Goal: Transaction & Acquisition: Book appointment/travel/reservation

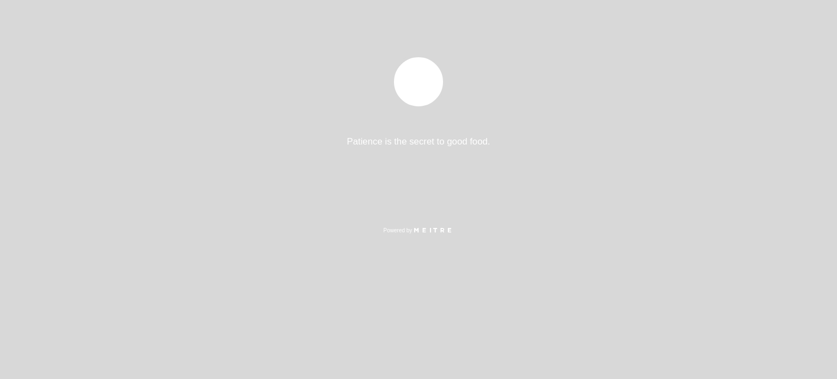
select select "pt"
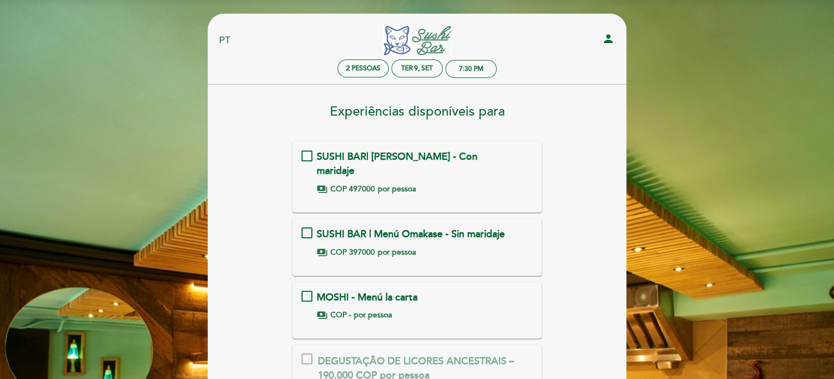
click at [374, 247] on div "payments COP 397000 por pessoa" at bounding box center [417, 252] width 200 height 11
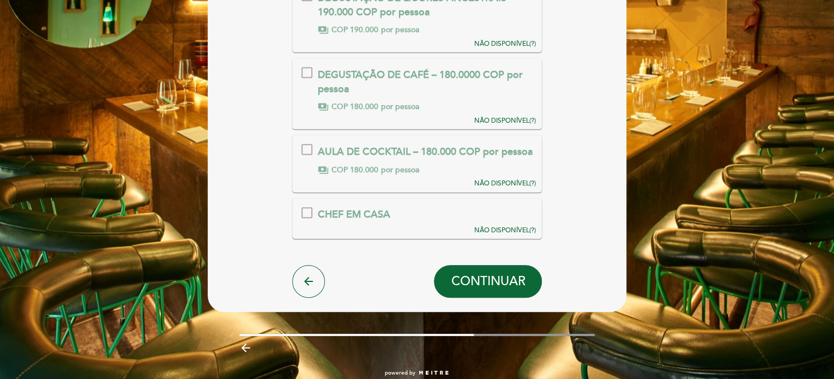
scroll to position [369, 0]
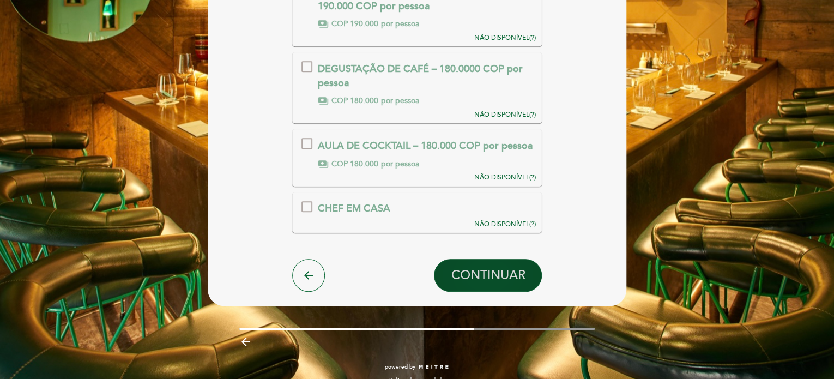
click at [490, 268] on span "CONTINUAR" at bounding box center [488, 275] width 74 height 15
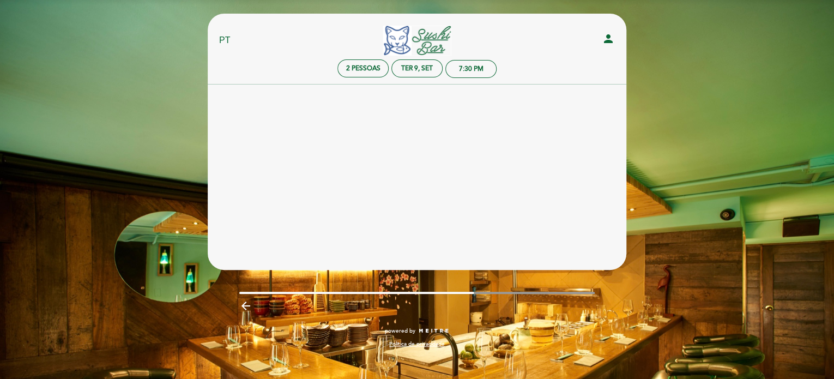
scroll to position [0, 0]
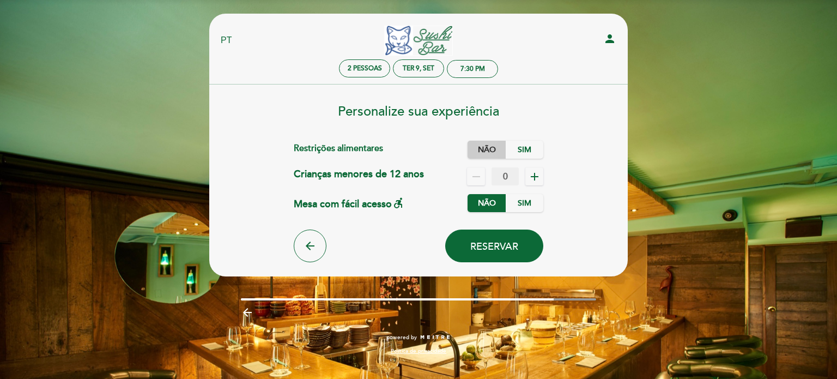
click at [488, 145] on label "Não" at bounding box center [487, 150] width 38 height 18
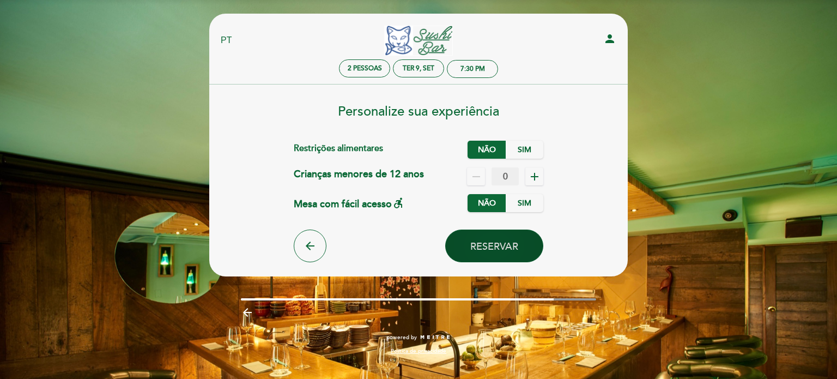
click at [489, 246] on span "Reservar" at bounding box center [495, 246] width 48 height 12
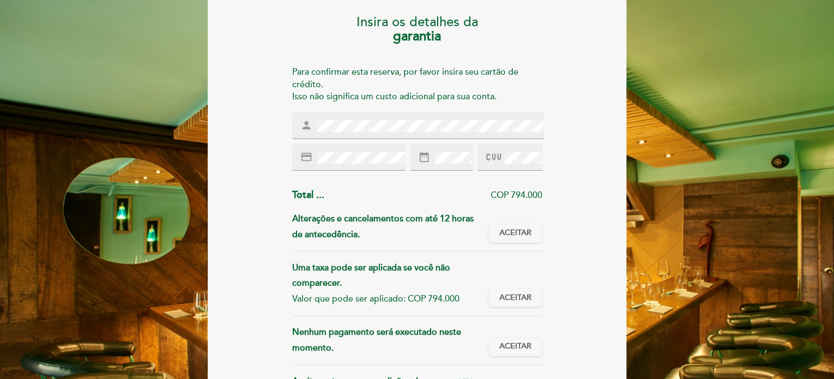
scroll to position [109, 0]
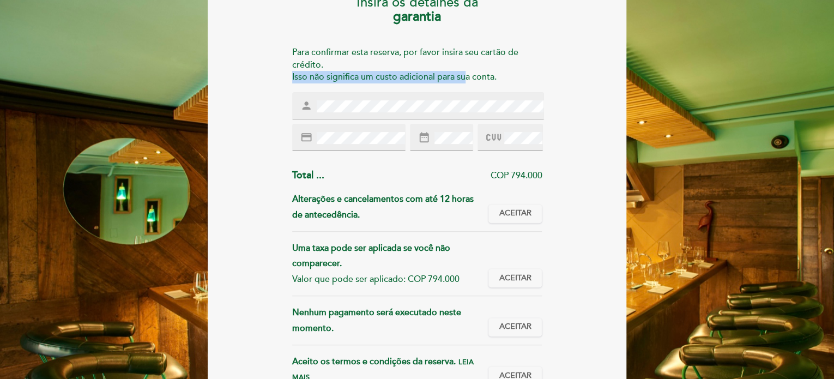
drag, startPoint x: 290, startPoint y: 79, endPoint x: 480, endPoint y: 77, distance: 190.3
click at [463, 76] on div "Insira os detalhes da [GEOGRAPHIC_DATA] Para confirmar esta reserva, por favor …" at bounding box center [416, 215] width 403 height 457
drag, startPoint x: 482, startPoint y: 78, endPoint x: 336, endPoint y: 78, distance: 146.1
click at [336, 78] on div "Para confirmar esta reserva, por favor insira seu cartão de crédito. Isso não s…" at bounding box center [417, 65] width 250 height 38
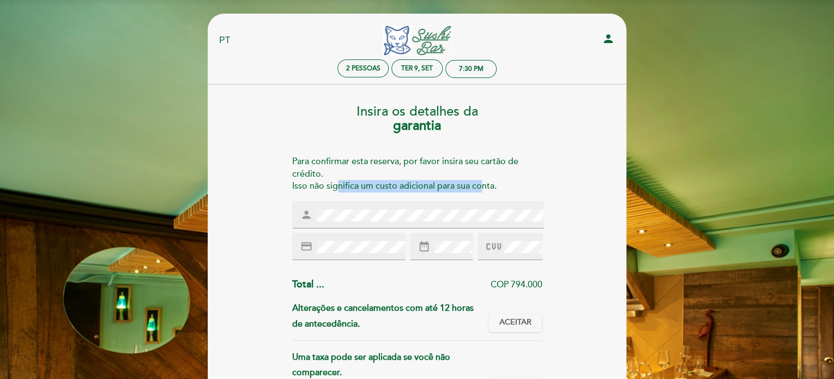
scroll to position [218, 0]
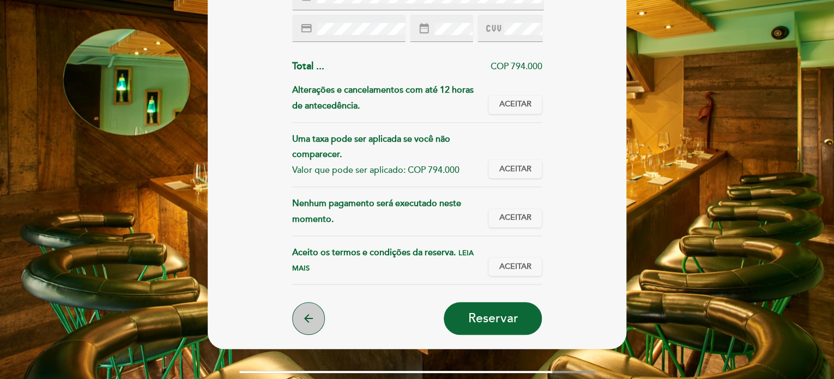
click at [307, 307] on button "arrow_back" at bounding box center [308, 318] width 33 height 33
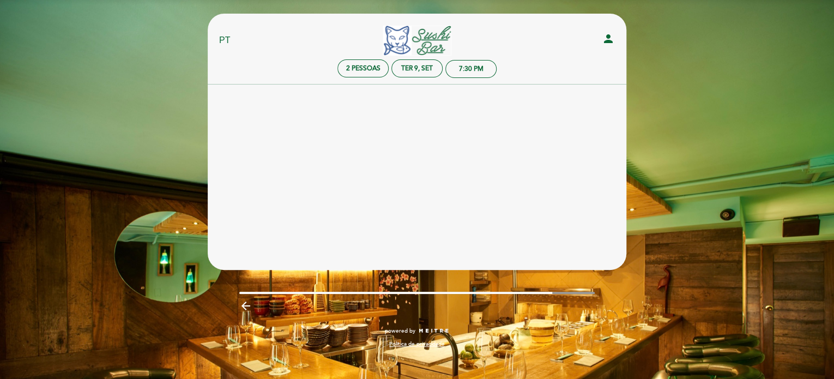
scroll to position [0, 0]
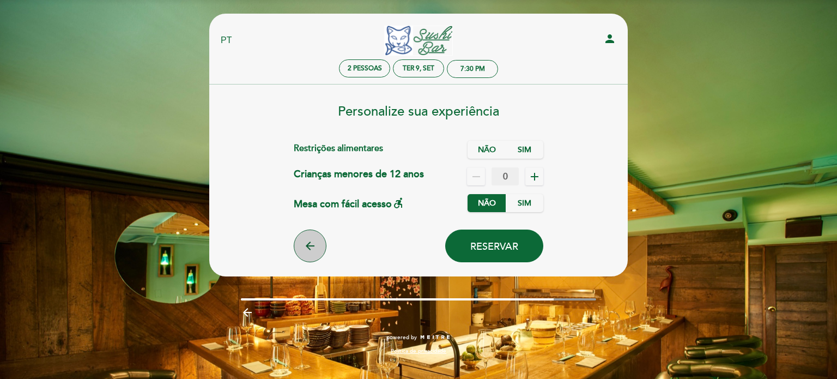
click at [303, 236] on button "arrow_back" at bounding box center [310, 246] width 33 height 33
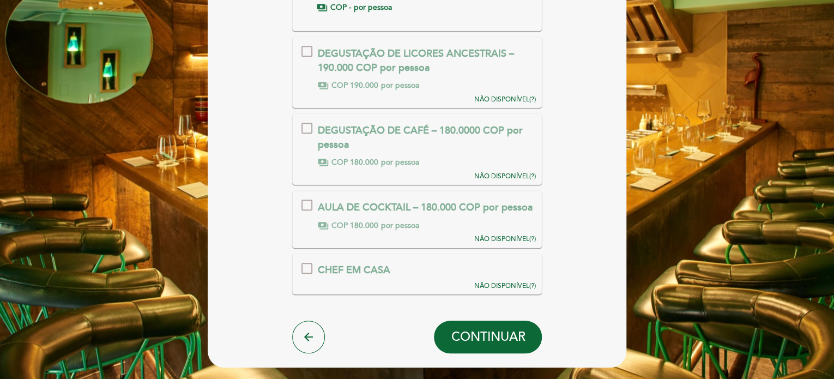
scroll to position [260, 0]
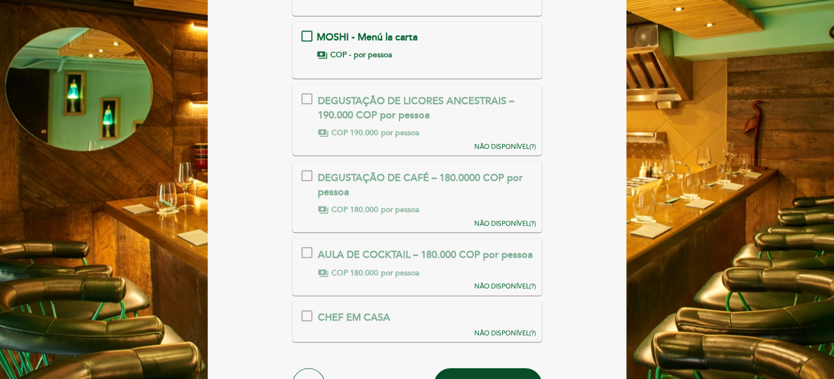
click at [500, 368] on button "CONTINUAR" at bounding box center [488, 384] width 108 height 33
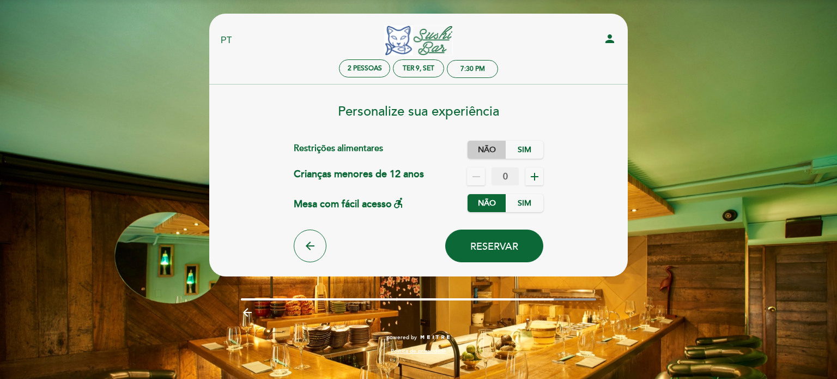
click at [497, 150] on label "Não" at bounding box center [487, 150] width 38 height 18
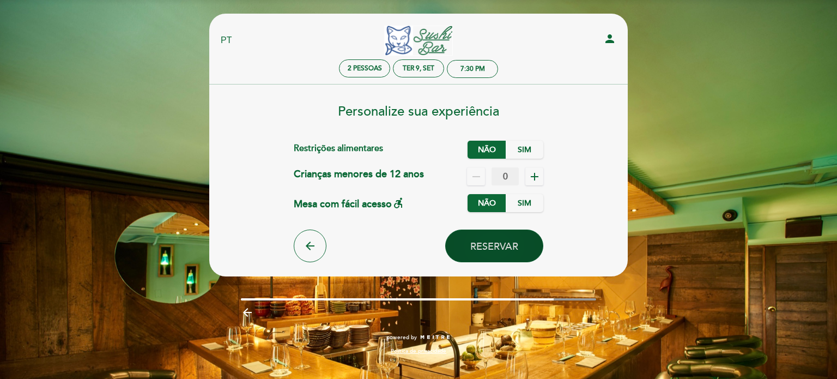
click at [488, 239] on button "Reservar" at bounding box center [494, 246] width 98 height 33
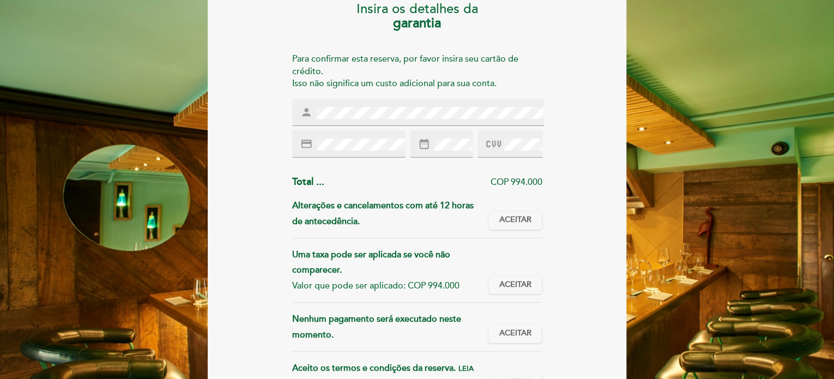
scroll to position [109, 0]
